Goal: Information Seeking & Learning: Understand process/instructions

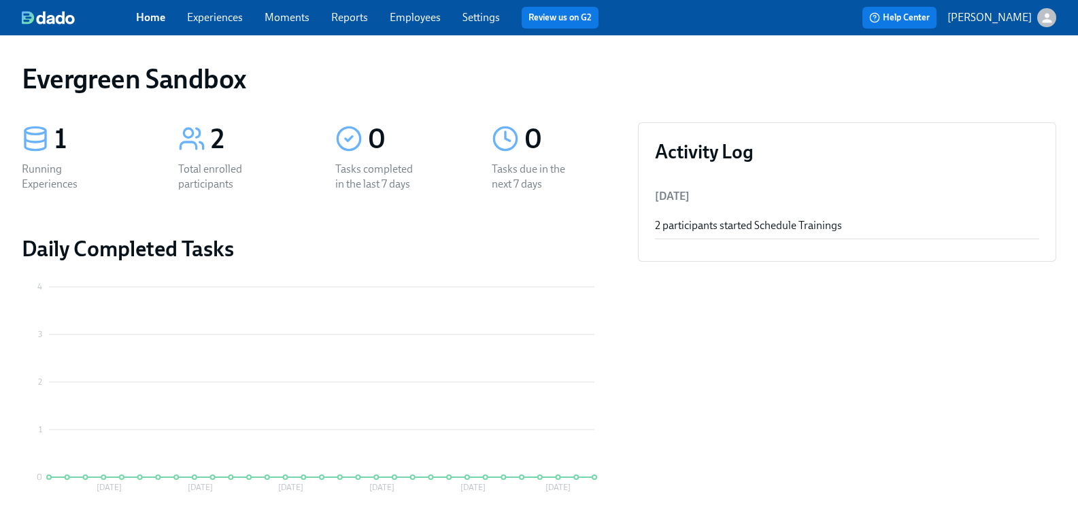
click at [1038, 25] on div "button" at bounding box center [1047, 17] width 19 height 19
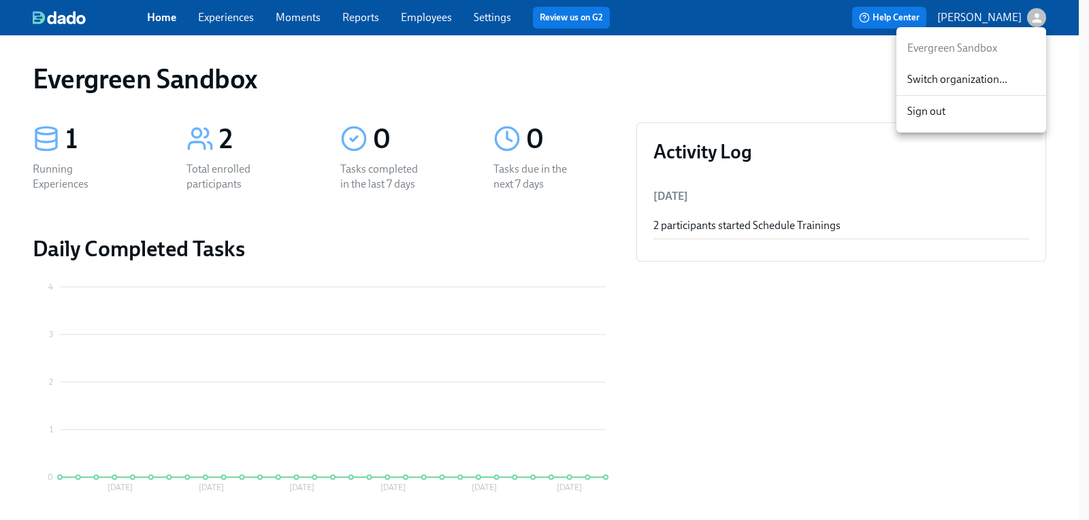
click at [961, 78] on span "Switch organization..." at bounding box center [971, 79] width 128 height 15
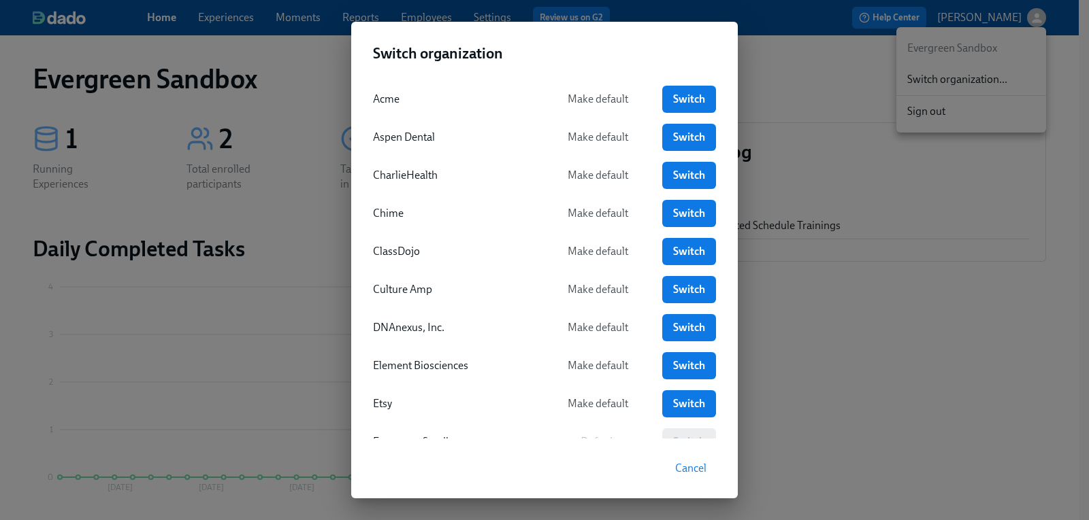
scroll to position [68, 0]
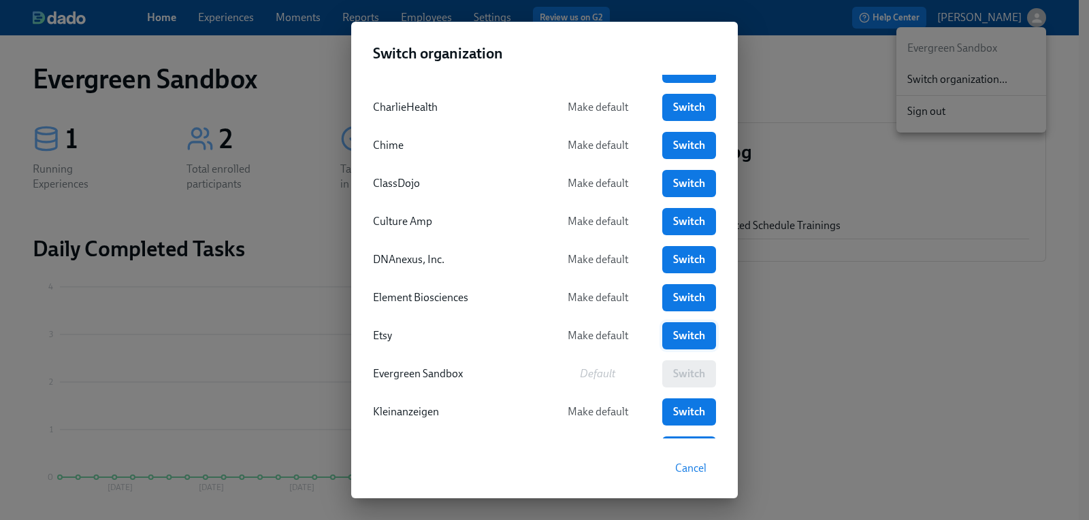
click at [689, 340] on span "Switch" at bounding box center [689, 336] width 35 height 14
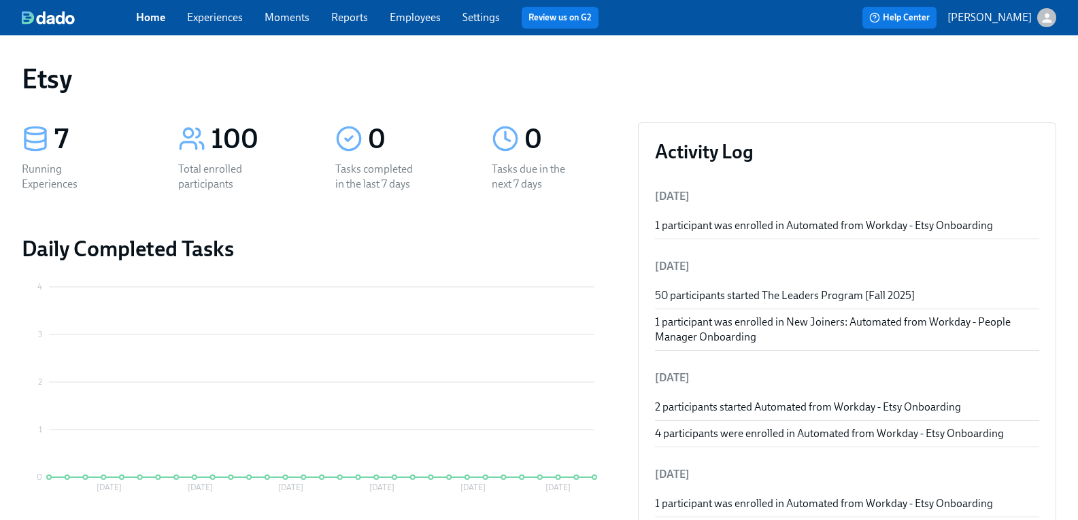
click at [424, 19] on link "Employees" at bounding box center [415, 17] width 51 height 13
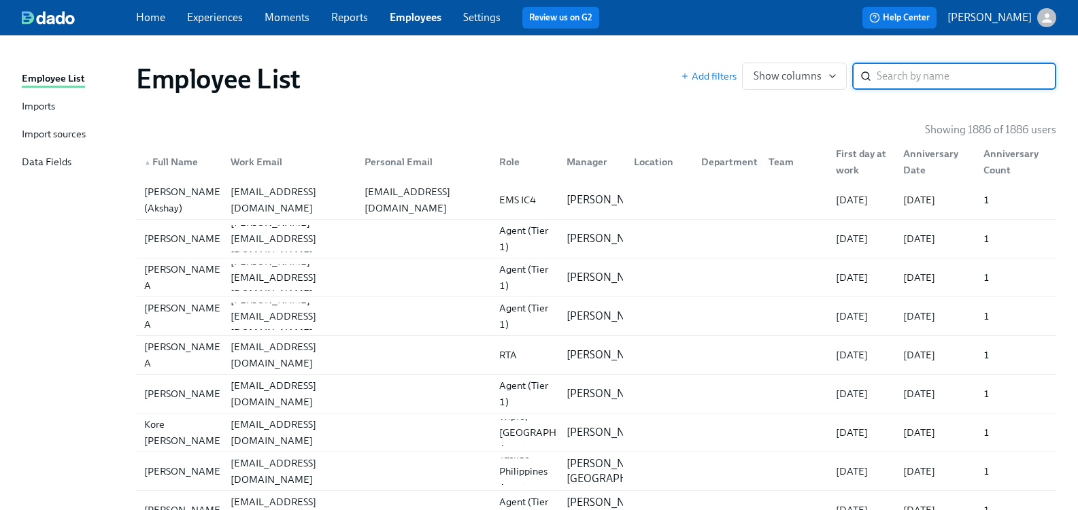
click at [895, 75] on input "search" at bounding box center [967, 76] width 180 height 27
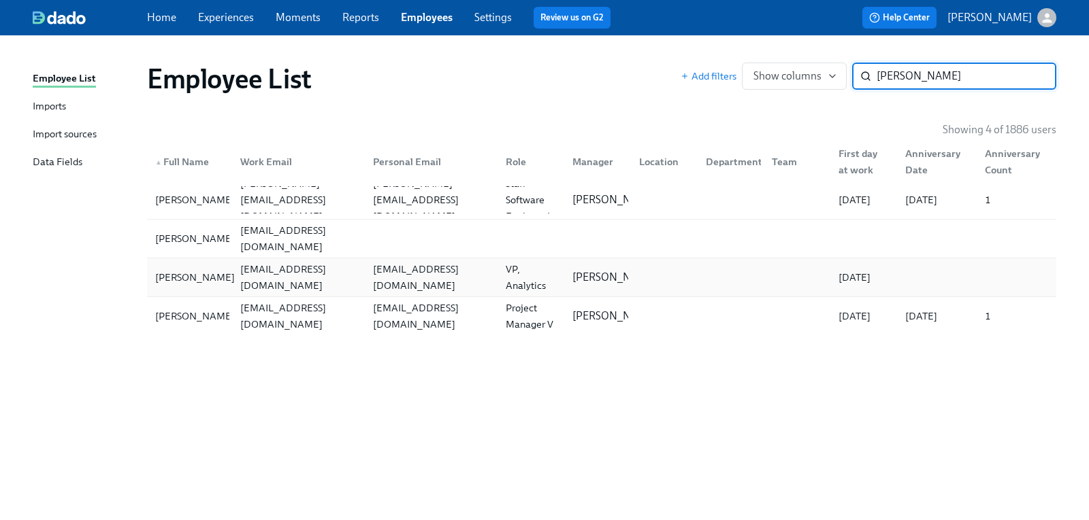
type input "[PERSON_NAME]"
click at [176, 282] on div "[PERSON_NAME]" at bounding box center [195, 277] width 90 height 16
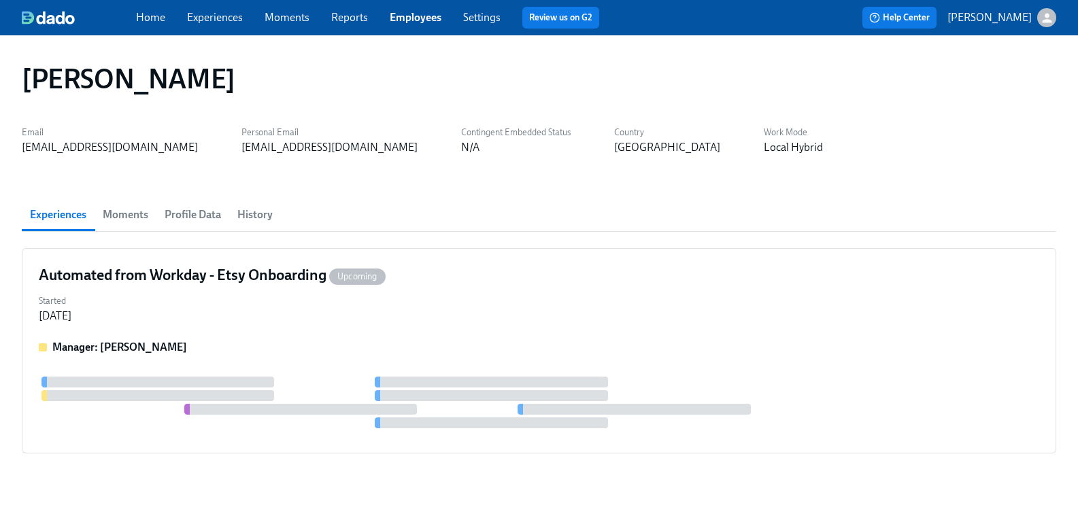
click at [270, 212] on span "History" at bounding box center [254, 214] width 35 height 19
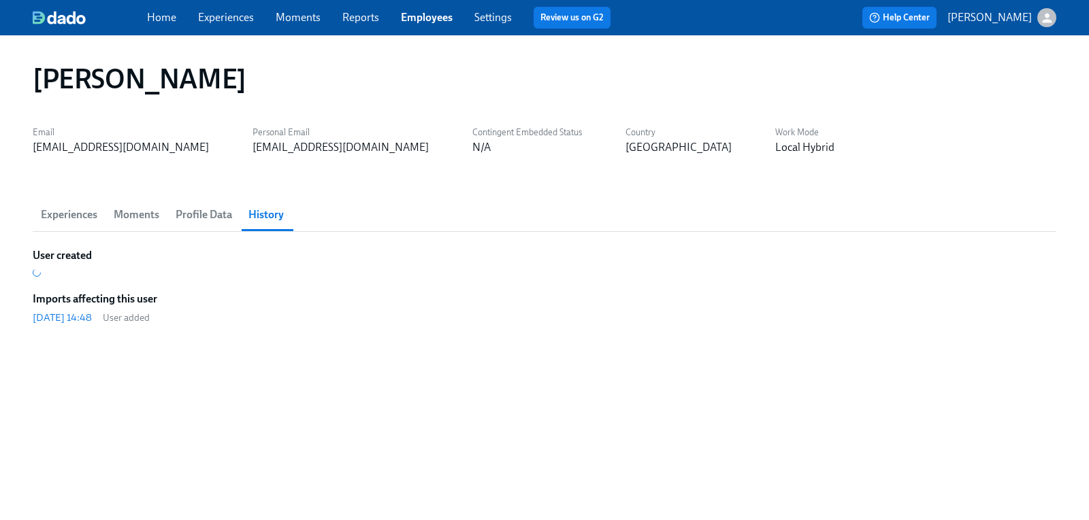
click at [224, 218] on span "Profile Data" at bounding box center [204, 214] width 56 height 19
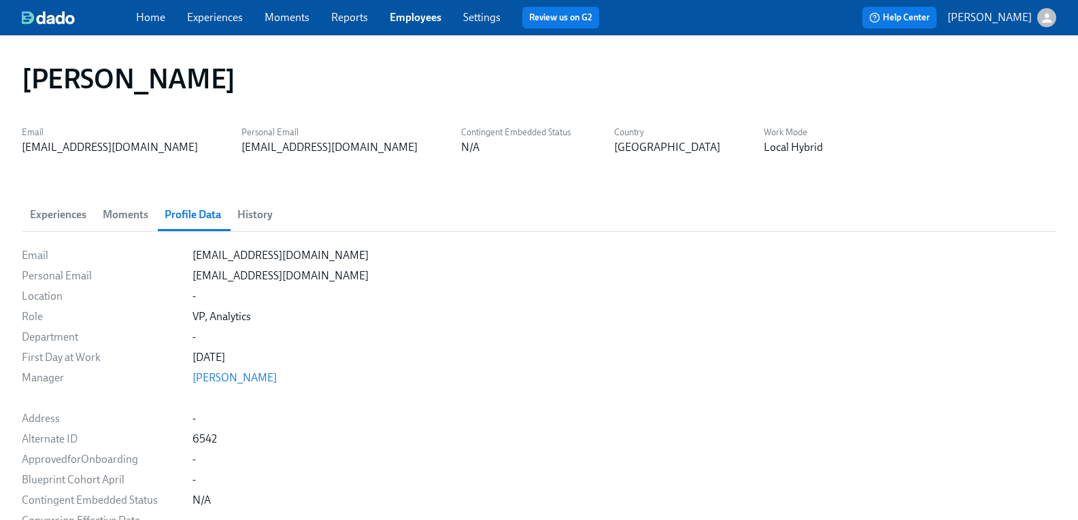
click at [67, 217] on span "Experiences" at bounding box center [58, 214] width 56 height 19
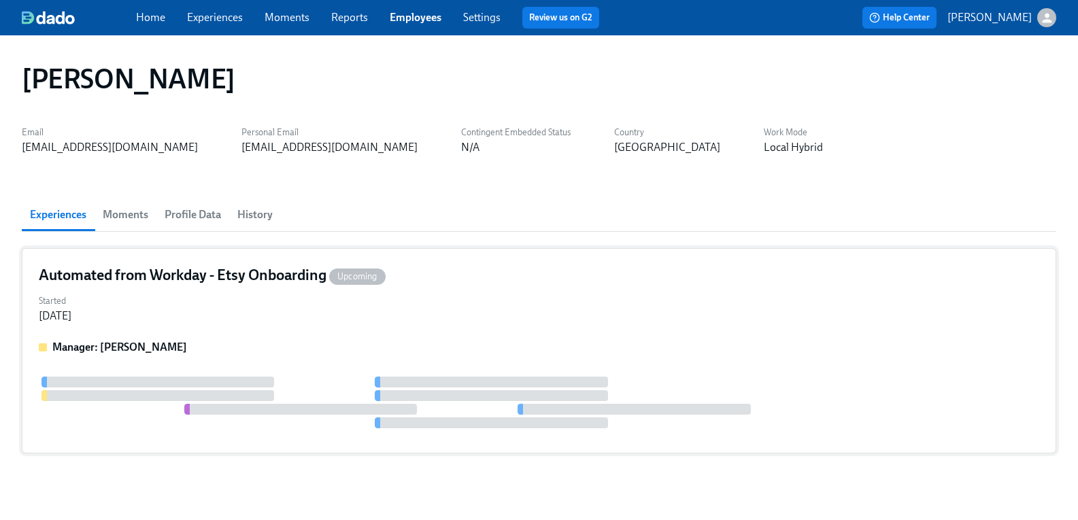
click at [101, 274] on h4 "Automated from Workday - Etsy Onboarding Upcoming" at bounding box center [212, 275] width 347 height 20
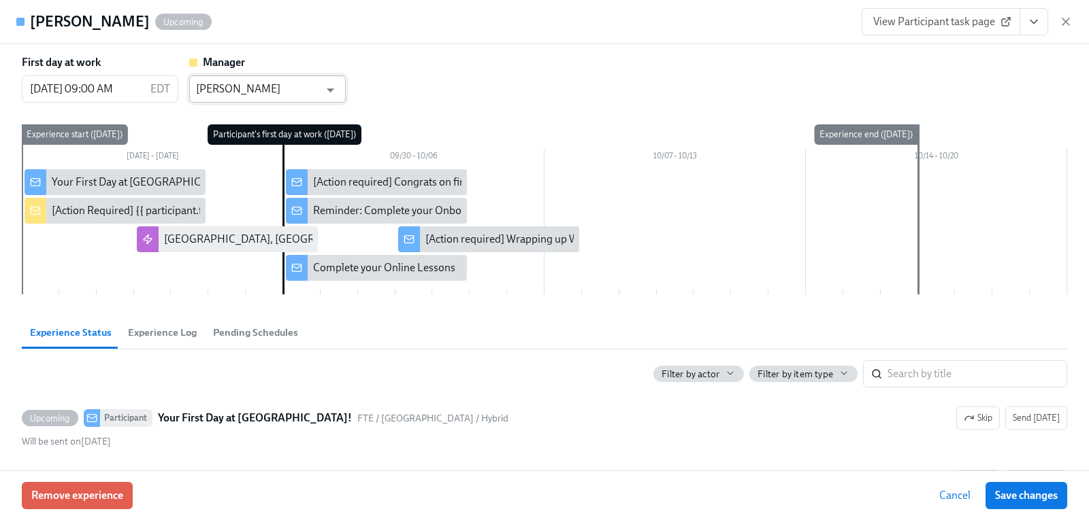
click at [278, 95] on input "[PERSON_NAME]" at bounding box center [257, 89] width 123 height 27
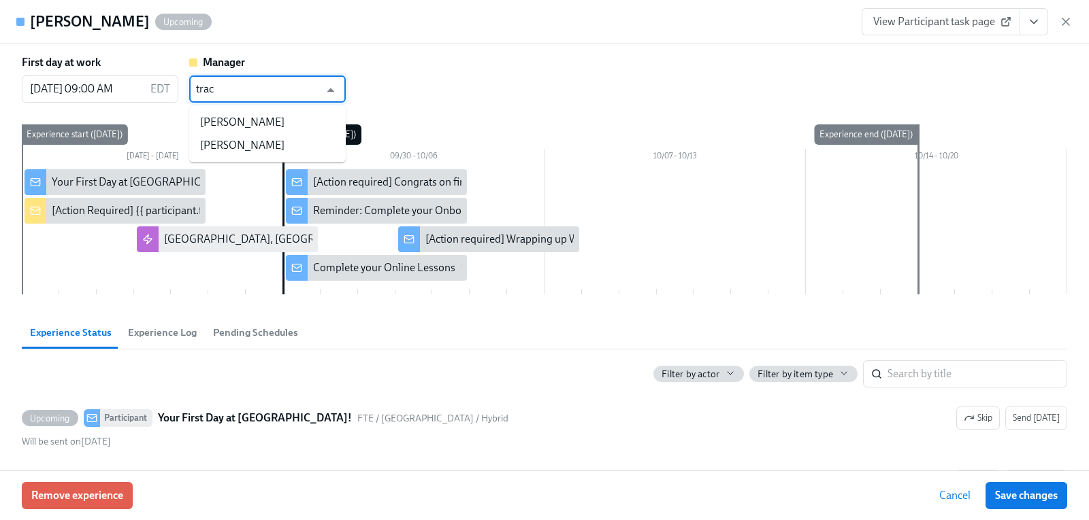
type input "[PERSON_NAME]"
click at [1061, 20] on icon "button" at bounding box center [1066, 22] width 14 height 14
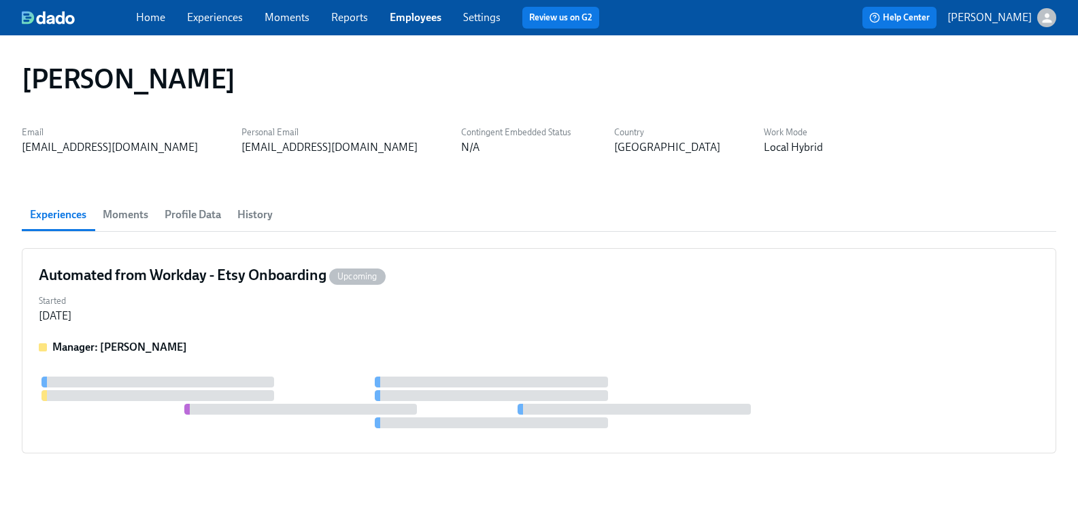
scroll to position [26, 0]
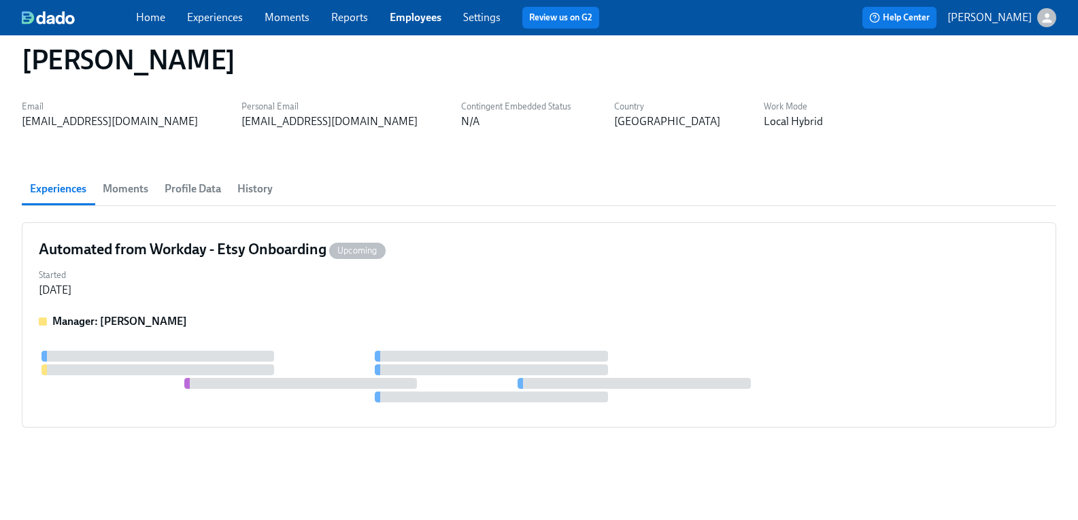
click at [435, 20] on link "Employees" at bounding box center [416, 17] width 52 height 13
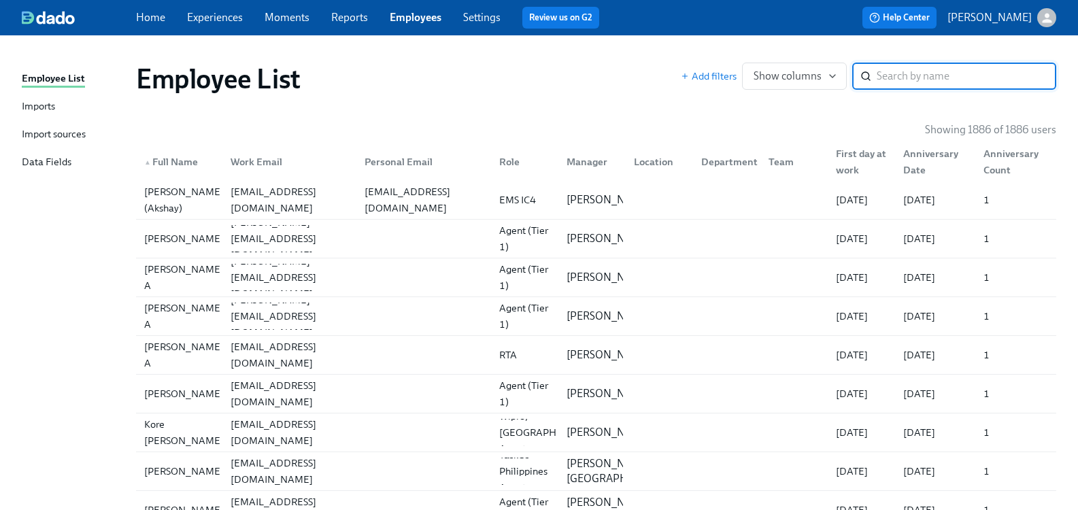
click at [894, 69] on input "search" at bounding box center [967, 76] width 180 height 27
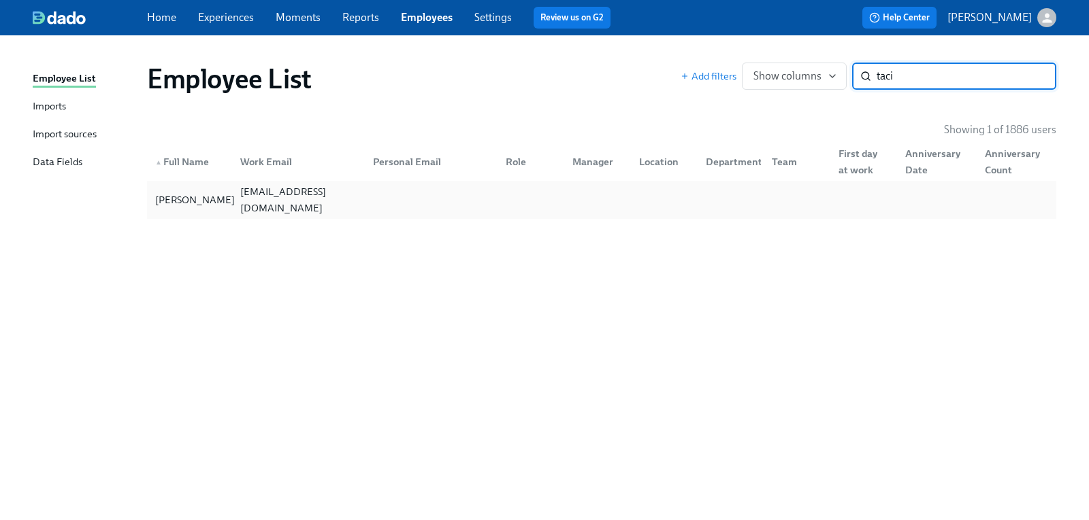
type input "taci"
click at [197, 200] on div "[PERSON_NAME]" at bounding box center [195, 200] width 90 height 16
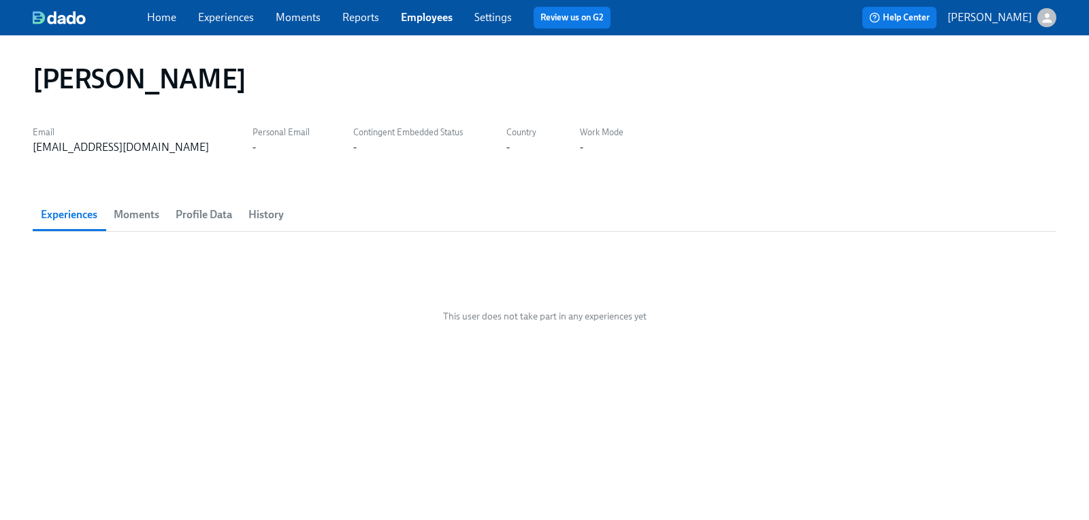
click at [127, 214] on span "Moments" at bounding box center [137, 214] width 46 height 19
click at [218, 212] on span "Profile Data" at bounding box center [204, 214] width 56 height 19
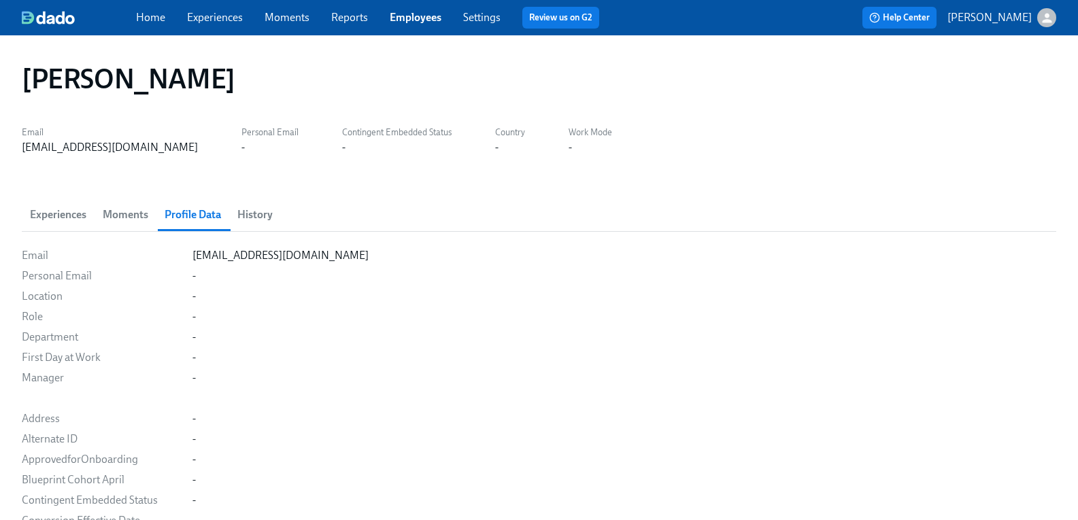
click at [273, 217] on span "History" at bounding box center [254, 214] width 35 height 19
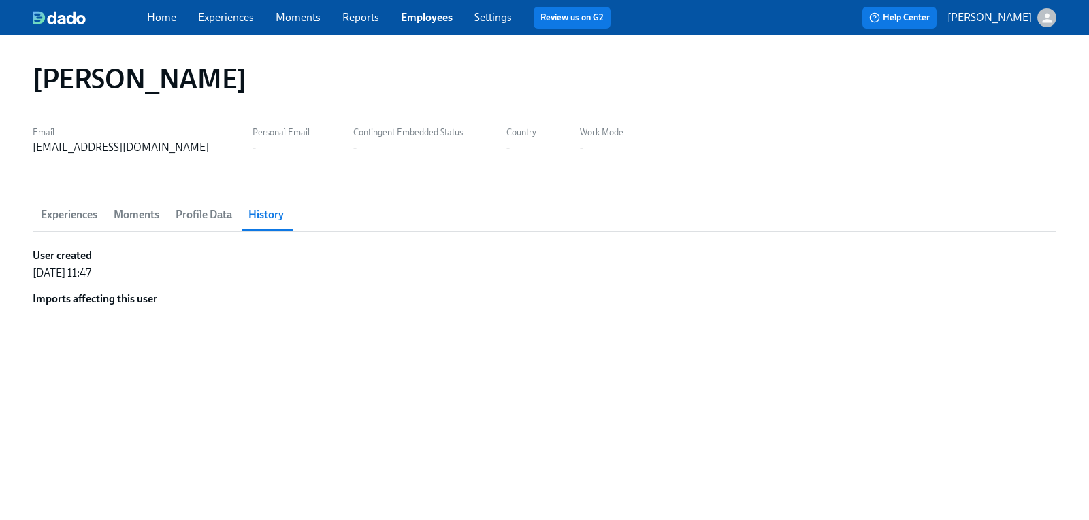
click at [231, 18] on link "Experiences" at bounding box center [226, 17] width 56 height 13
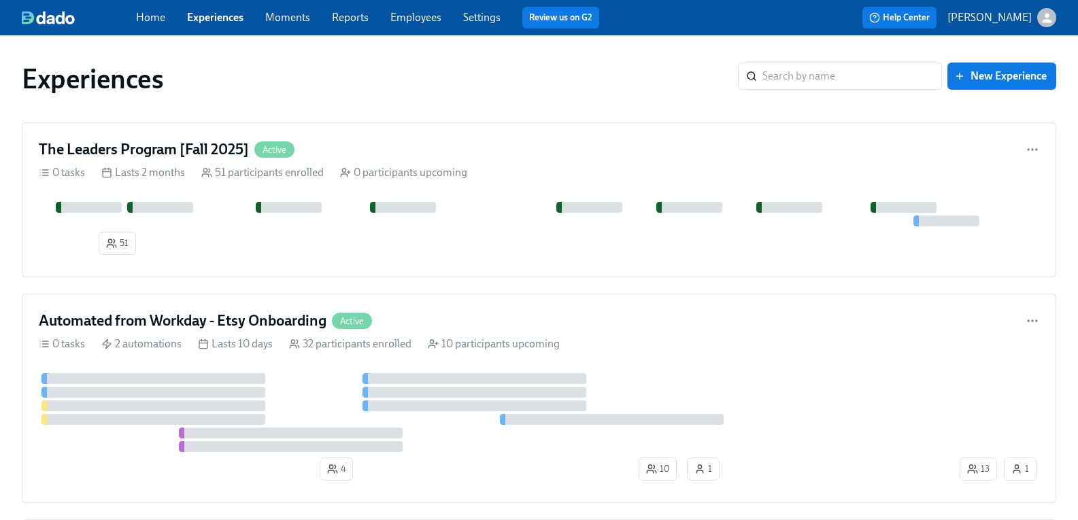
click at [429, 18] on link "Employees" at bounding box center [416, 17] width 51 height 13
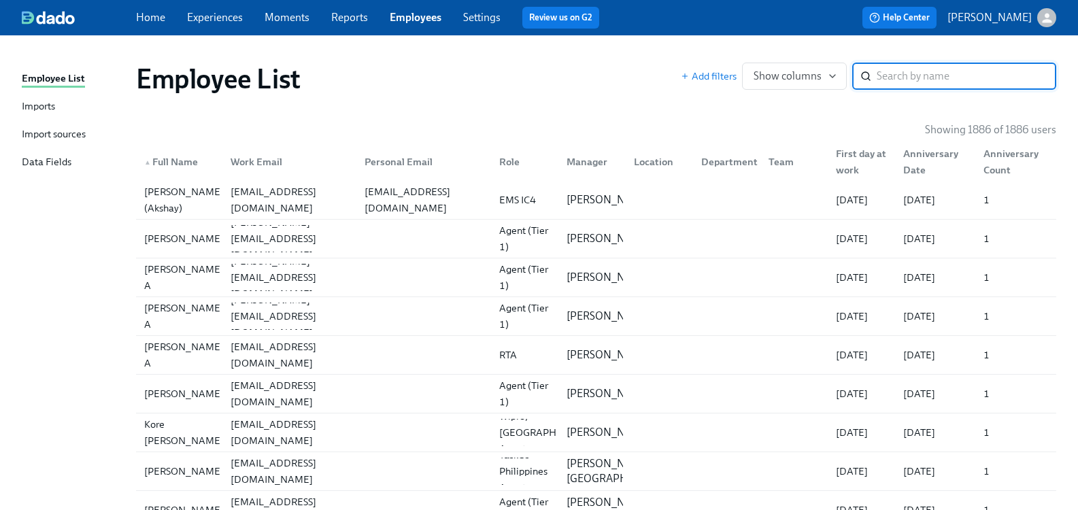
click at [890, 75] on input "search" at bounding box center [967, 76] width 180 height 27
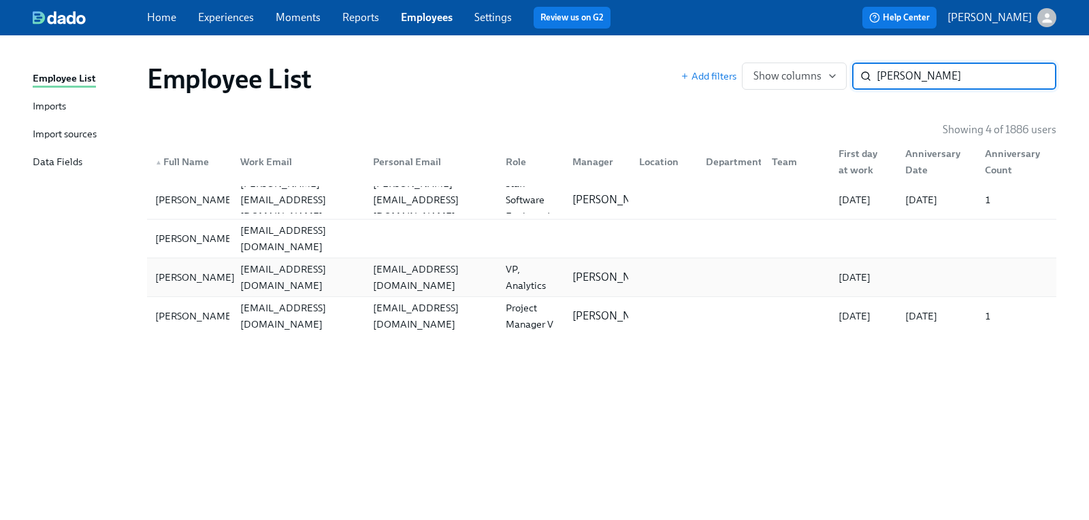
type input "[PERSON_NAME]"
click at [165, 275] on div "[PERSON_NAME]" at bounding box center [195, 277] width 90 height 16
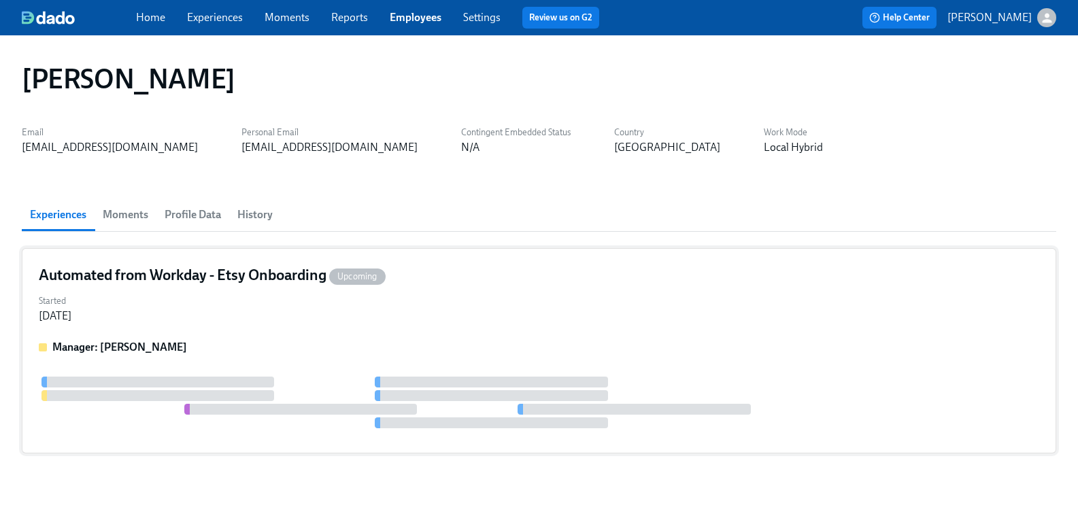
click at [133, 277] on h4 "Automated from Workday - Etsy Onboarding Upcoming" at bounding box center [212, 275] width 347 height 20
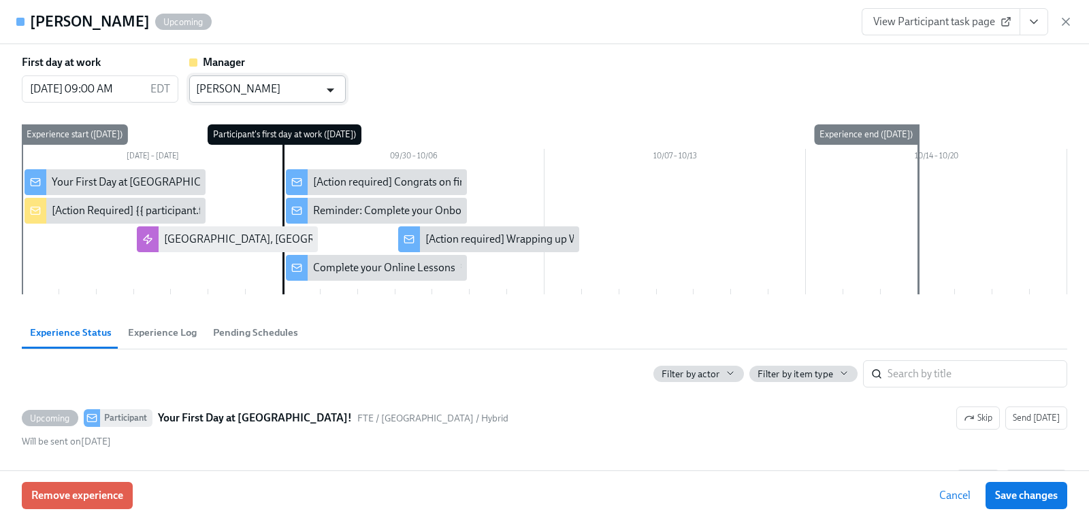
click at [331, 90] on icon "Open" at bounding box center [330, 90] width 7 height 4
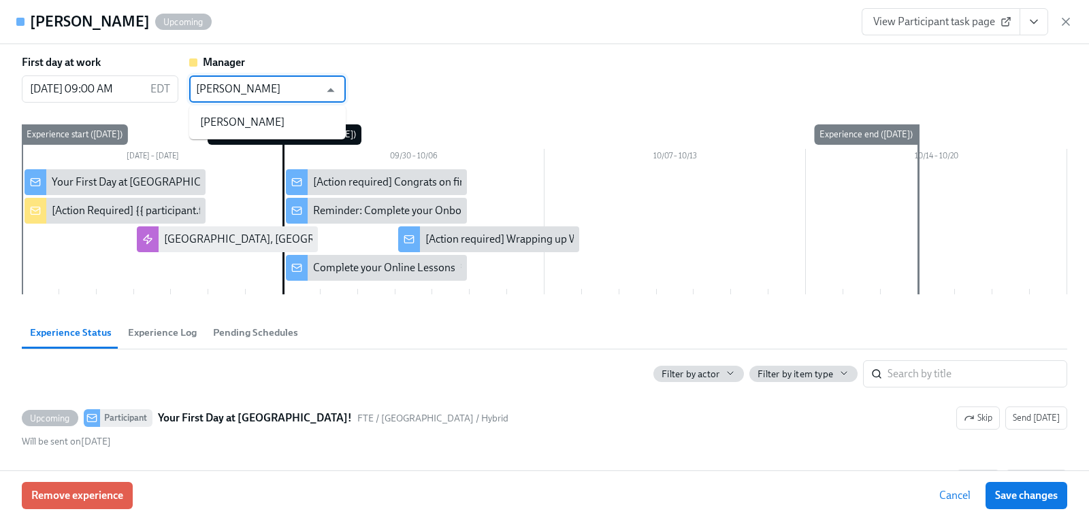
type input "[PERSON_NAME]"
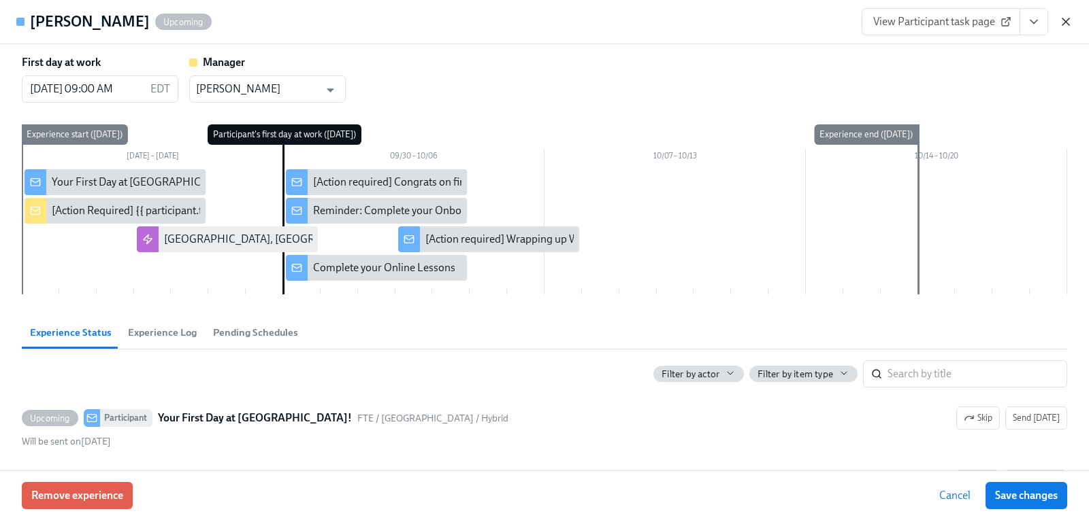
click at [1068, 19] on icon "button" at bounding box center [1065, 21] width 7 height 7
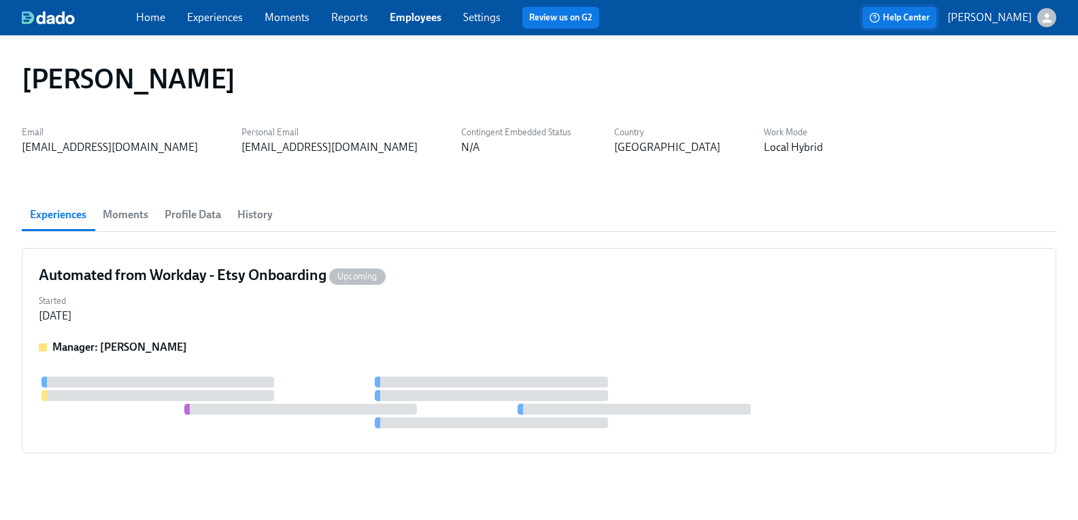
click at [916, 20] on span "Help Center" at bounding box center [900, 18] width 61 height 14
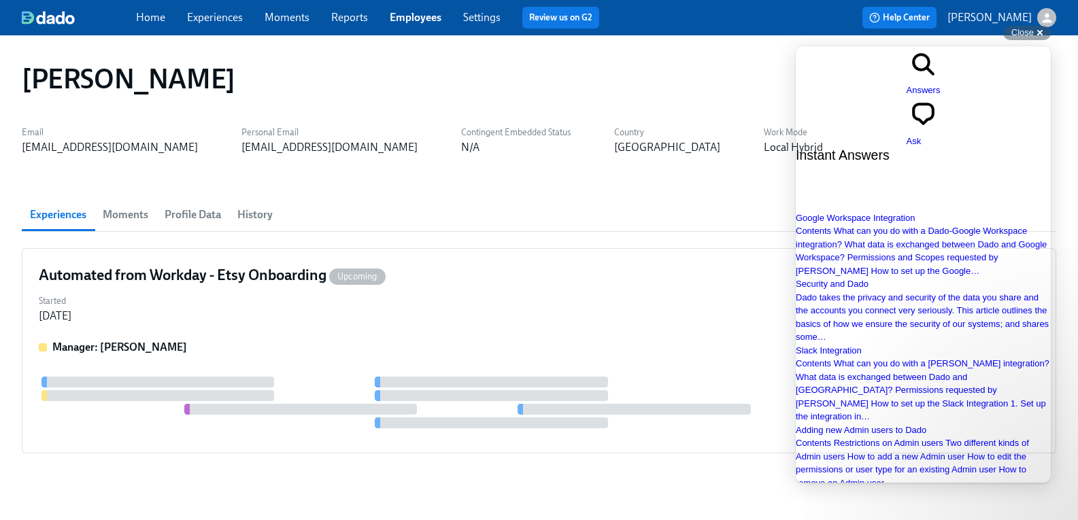
type input "update supporting actor"
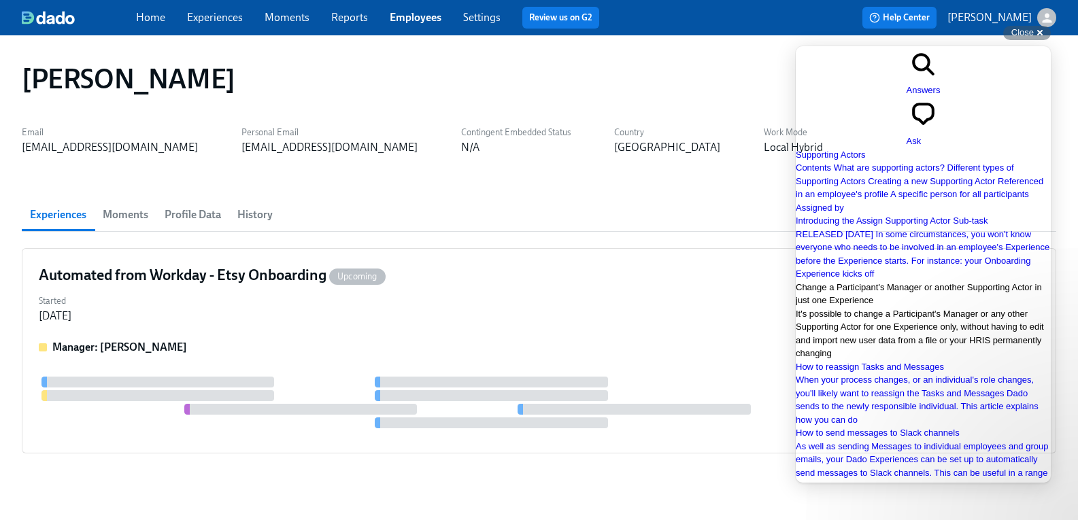
click at [927, 306] on span "Change a Participant's Manager or another Supporting Actor in just one Experien…" at bounding box center [919, 294] width 246 height 24
